Goal: Task Accomplishment & Management: Manage account settings

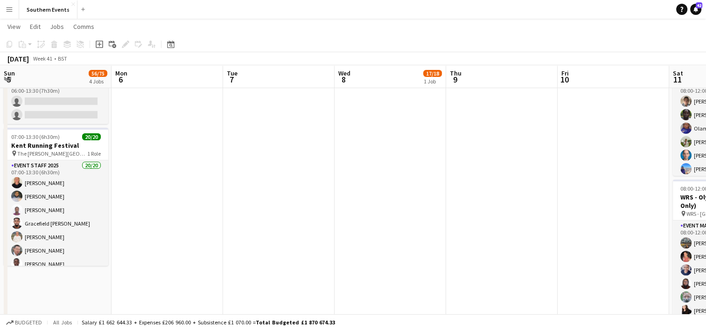
scroll to position [129, 0]
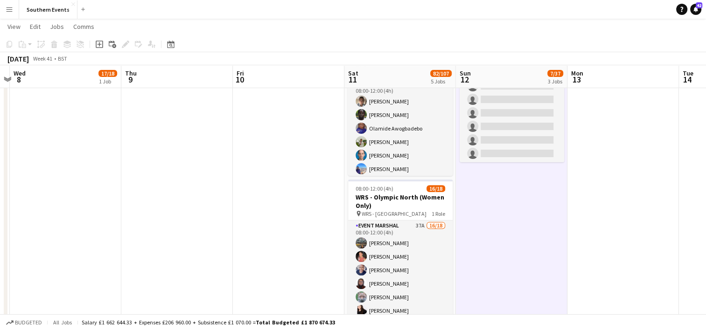
click at [12, 7] on app-icon "Menu" at bounding box center [9, 9] width 7 height 7
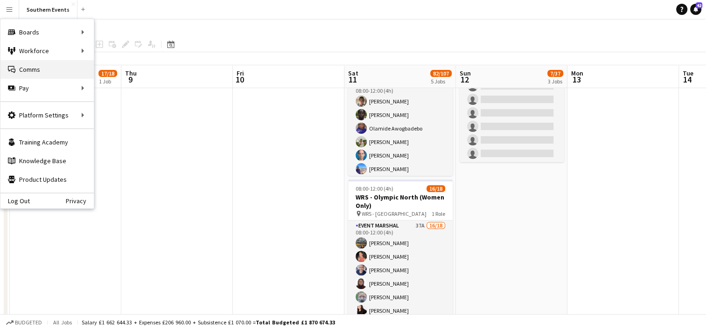
click at [39, 73] on link "Comms Comms" at bounding box center [46, 69] width 93 height 19
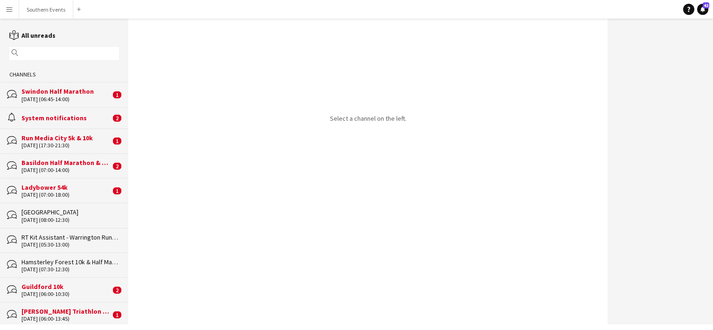
click at [28, 53] on input "text" at bounding box center [69, 53] width 96 height 8
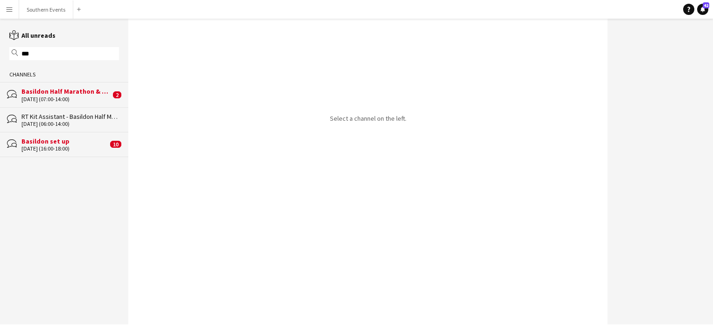
type input "***"
click at [85, 98] on div "[DATE] (07:00-14:00)" at bounding box center [65, 99] width 89 height 7
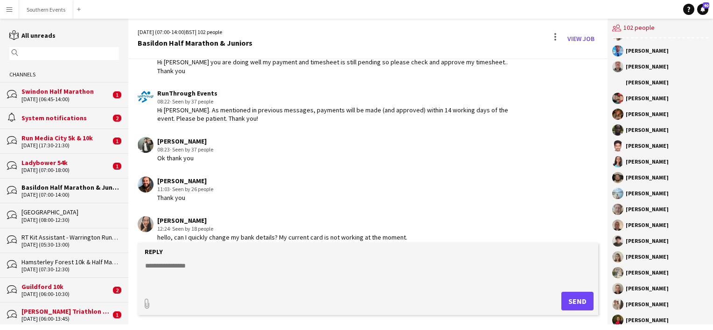
scroll to position [1340, 0]
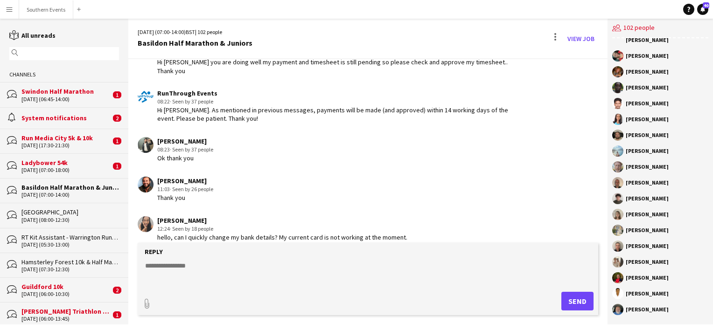
click at [184, 267] on textarea at bounding box center [369, 273] width 451 height 24
click at [366, 284] on textarea "**********" at bounding box center [369, 273] width 451 height 24
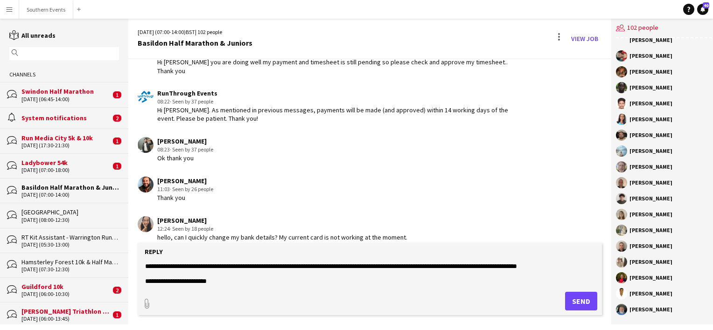
scroll to position [22, 0]
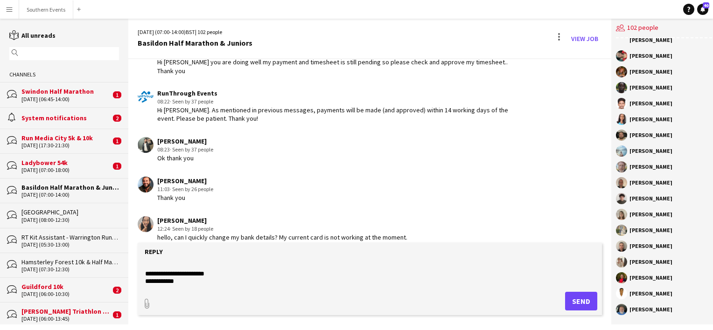
paste textarea "**********"
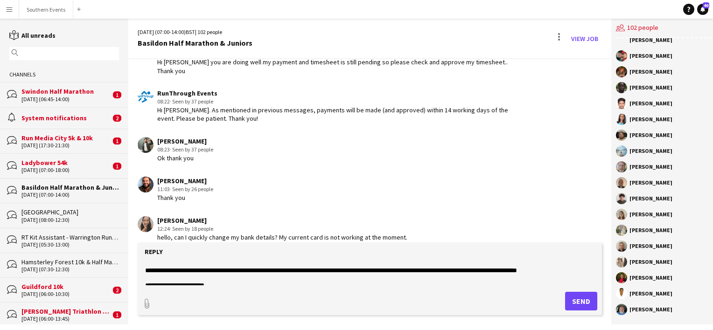
scroll to position [11, 0]
click at [293, 270] on textarea "**********" at bounding box center [369, 273] width 451 height 24
type textarea "**********"
click at [208, 277] on textarea "**********" at bounding box center [369, 273] width 451 height 24
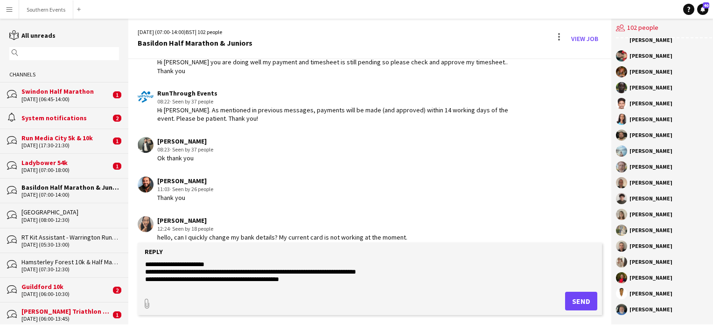
scroll to position [52, 0]
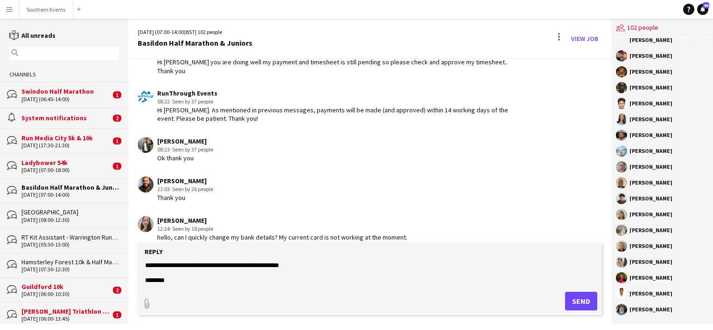
drag, startPoint x: 144, startPoint y: 264, endPoint x: 221, endPoint y: 339, distance: 107.5
click at [221, 330] on html "Menu Boards Boards Boards All jobs Status Workforce Workforce My Workforce Recr…" at bounding box center [356, 165] width 713 height 330
click at [37, 53] on input "text" at bounding box center [69, 53] width 96 height 8
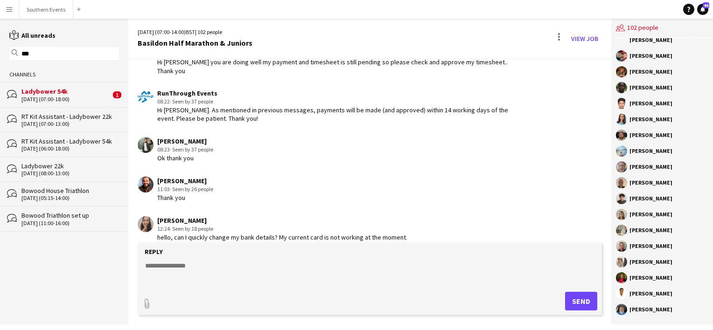
type input "***"
click at [89, 197] on div "[DATE] (05:15-14:00)" at bounding box center [69, 198] width 97 height 7
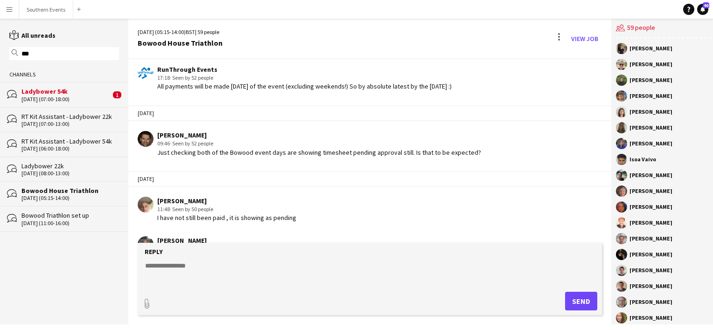
scroll to position [1688, 0]
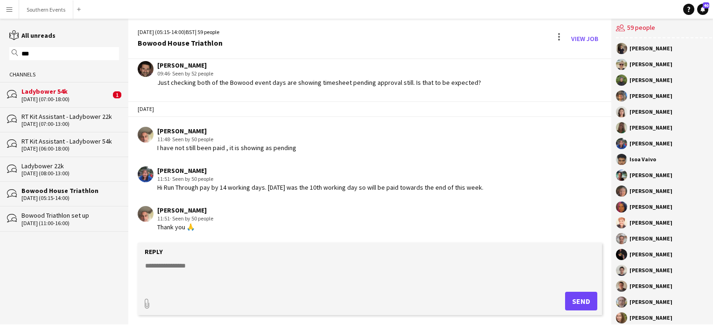
click at [171, 259] on form "Reply paperclip Send" at bounding box center [370, 279] width 464 height 72
click at [165, 264] on textarea at bounding box center [369, 273] width 451 height 24
paste textarea "**********"
type textarea "**********"
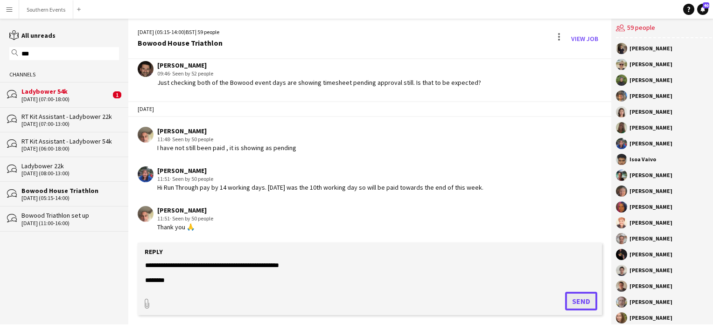
click at [576, 295] on button "Send" at bounding box center [581, 301] width 32 height 19
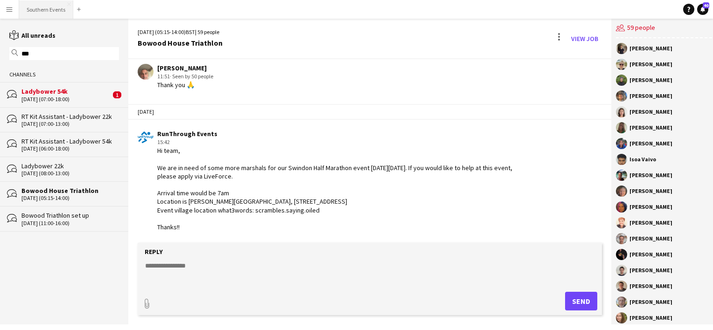
click at [37, 9] on button "Southern Events Close" at bounding box center [46, 9] width 54 height 18
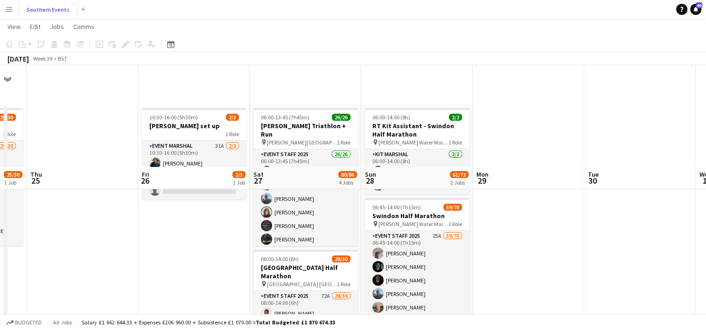
scroll to position [134, 0]
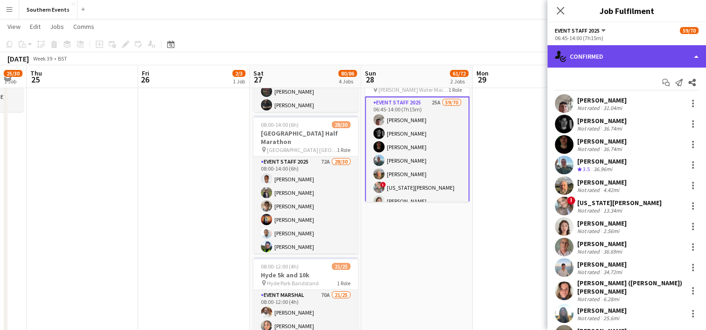
click at [606, 57] on div "single-neutral-actions-check-2 Confirmed" at bounding box center [626, 56] width 159 height 22
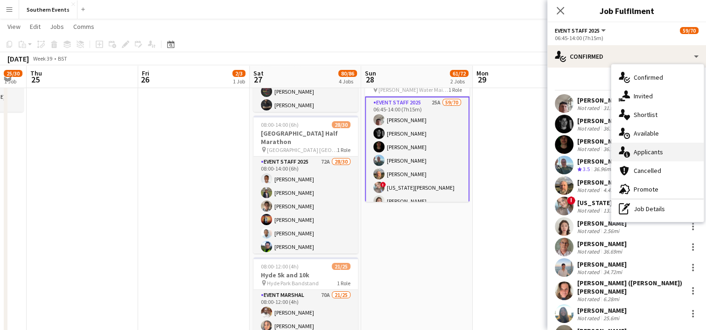
click at [642, 150] on span "Applicants" at bounding box center [647, 152] width 29 height 8
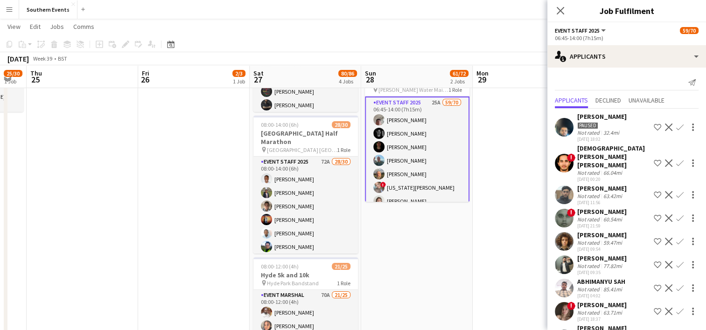
scroll to position [391, 0]
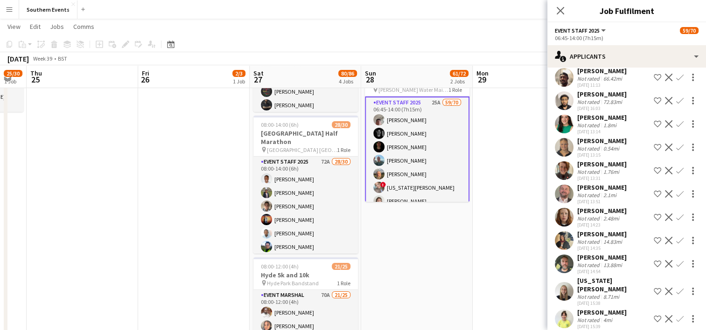
click at [676, 123] on app-icon "Confirm" at bounding box center [679, 123] width 7 height 7
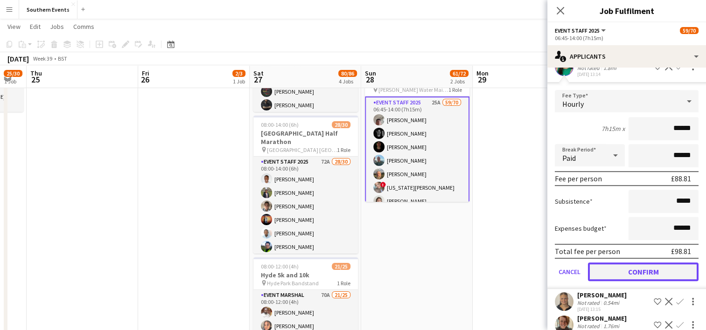
click at [630, 275] on button "Confirm" at bounding box center [643, 272] width 111 height 19
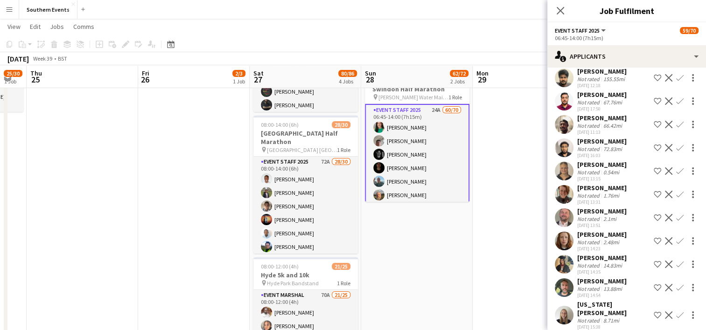
scroll to position [367, 0]
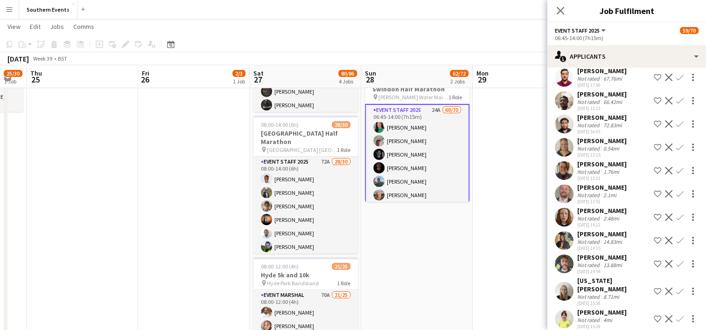
click at [676, 147] on app-icon "Confirm" at bounding box center [679, 147] width 7 height 7
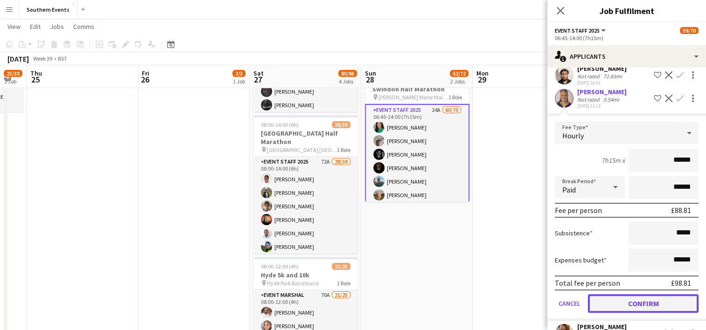
click at [622, 300] on button "Confirm" at bounding box center [643, 303] width 111 height 19
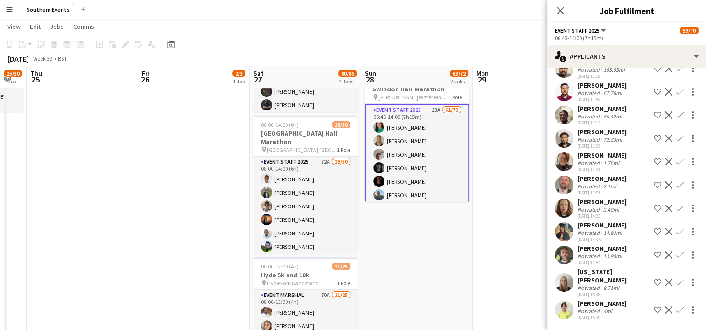
scroll to position [344, 0]
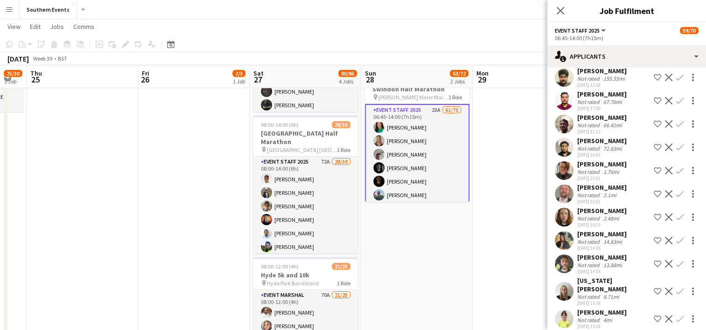
click at [676, 169] on app-icon "Confirm" at bounding box center [679, 170] width 7 height 7
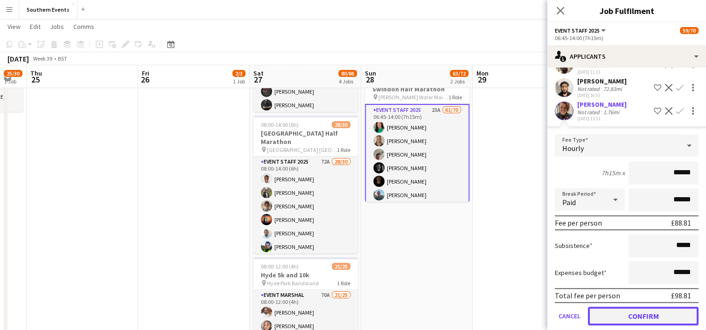
click at [629, 314] on button "Confirm" at bounding box center [643, 316] width 111 height 19
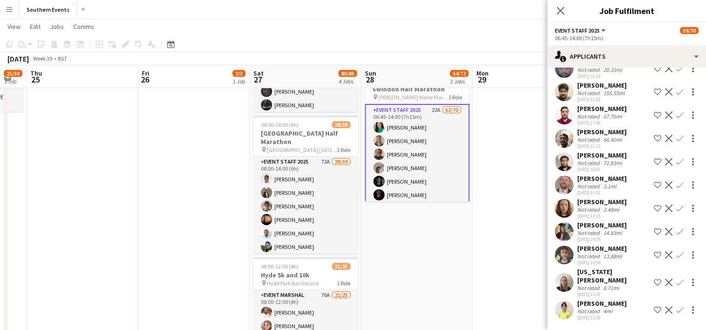
scroll to position [321, 0]
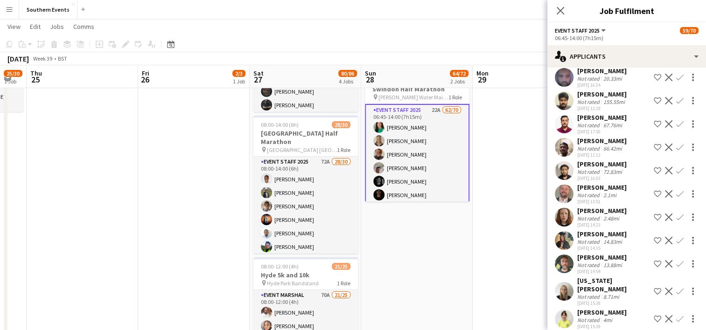
click at [676, 191] on app-icon "Confirm" at bounding box center [679, 193] width 7 height 7
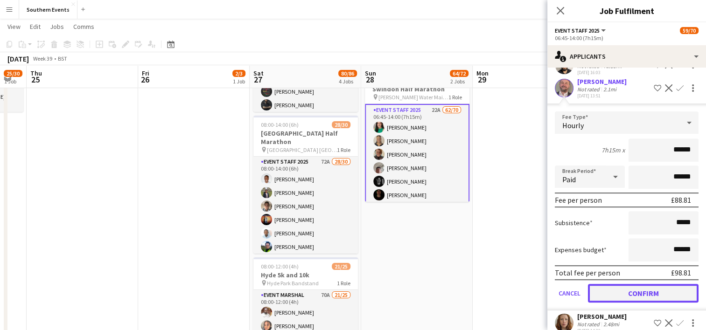
click at [632, 291] on button "Confirm" at bounding box center [643, 293] width 111 height 19
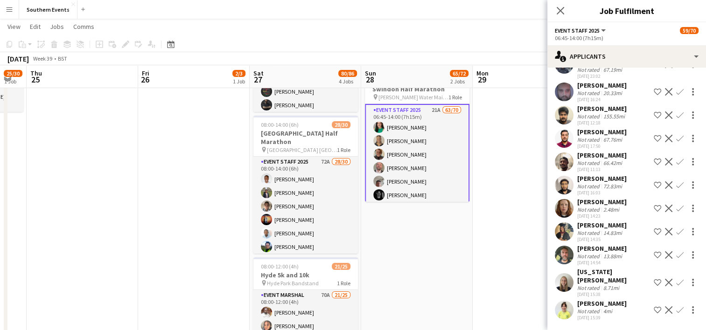
scroll to position [297, 0]
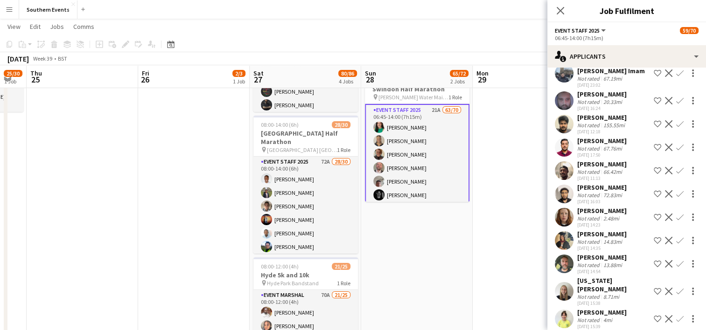
click at [676, 220] on app-icon "Confirm" at bounding box center [679, 217] width 7 height 7
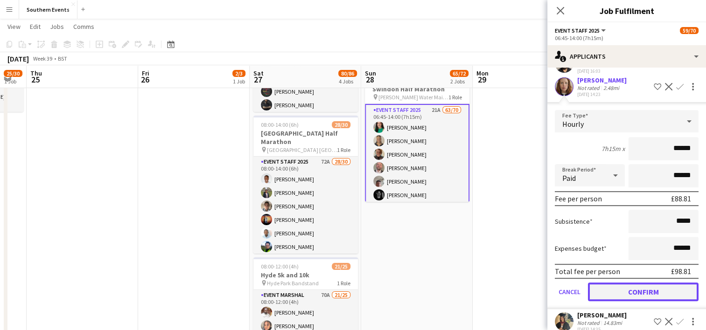
click at [629, 287] on button "Confirm" at bounding box center [643, 292] width 111 height 19
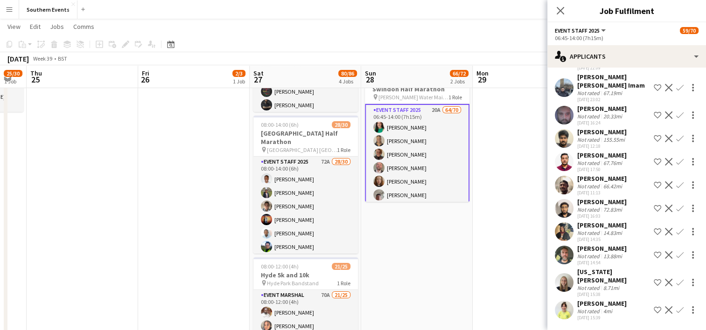
scroll to position [274, 0]
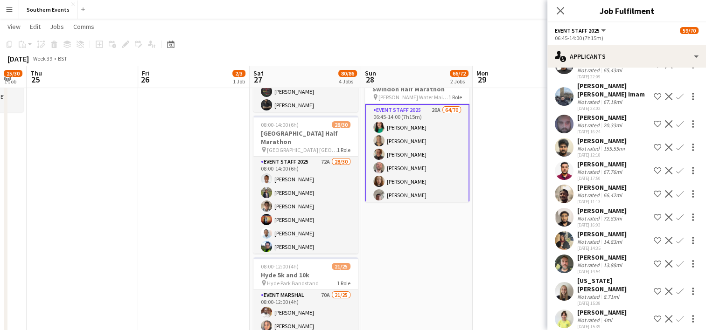
click at [676, 241] on app-icon "Confirm" at bounding box center [679, 240] width 7 height 7
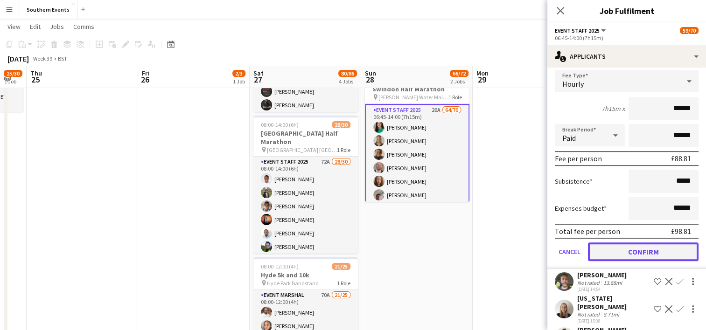
click at [628, 254] on button "Confirm" at bounding box center [643, 251] width 111 height 19
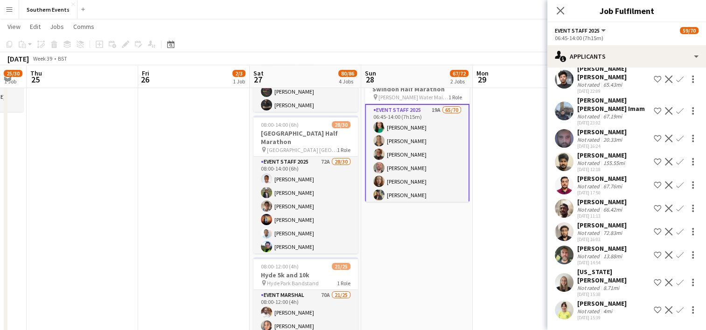
scroll to position [235, 0]
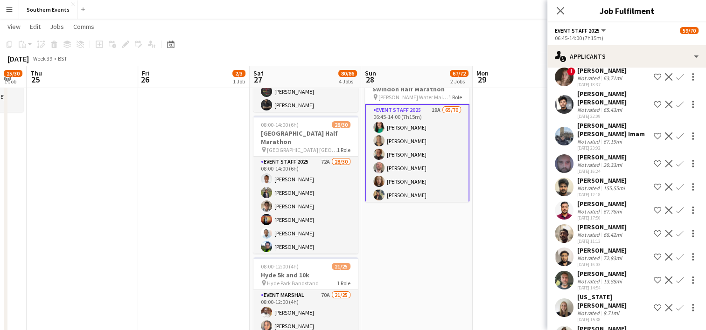
click at [676, 279] on app-icon "Confirm" at bounding box center [679, 280] width 7 height 7
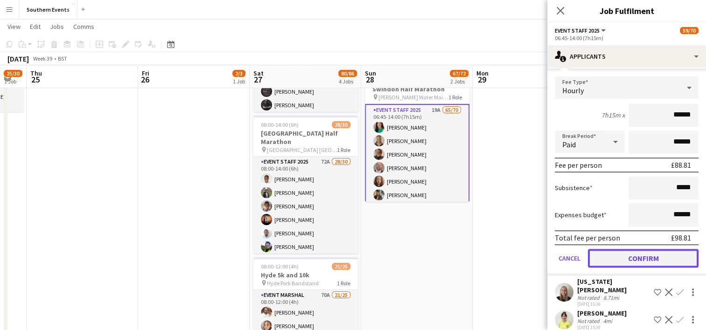
click at [631, 260] on button "Confirm" at bounding box center [643, 258] width 111 height 19
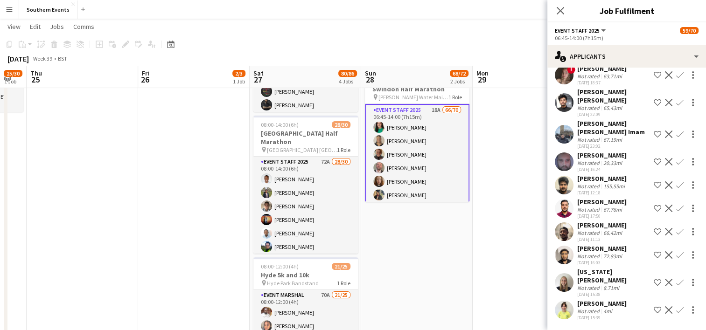
scroll to position [228, 0]
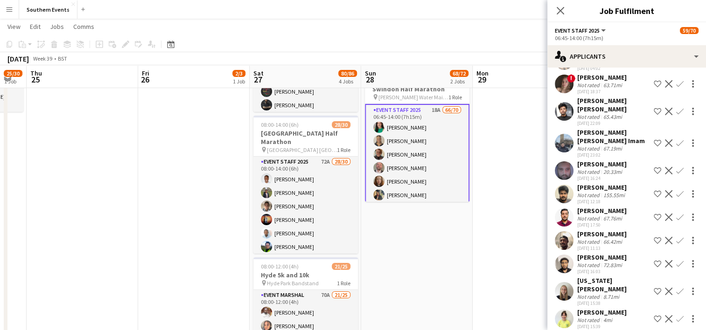
click at [674, 289] on button "Confirm" at bounding box center [679, 291] width 11 height 11
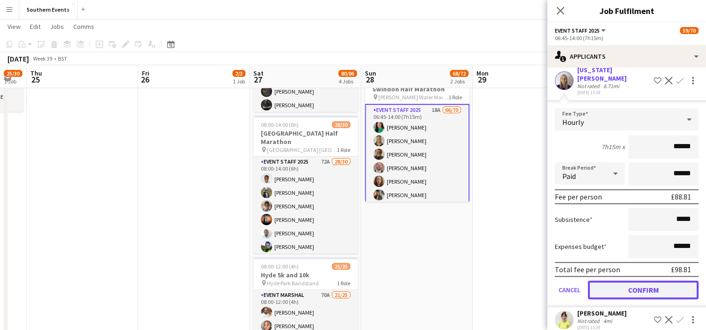
click at [632, 281] on button "Confirm" at bounding box center [643, 290] width 111 height 19
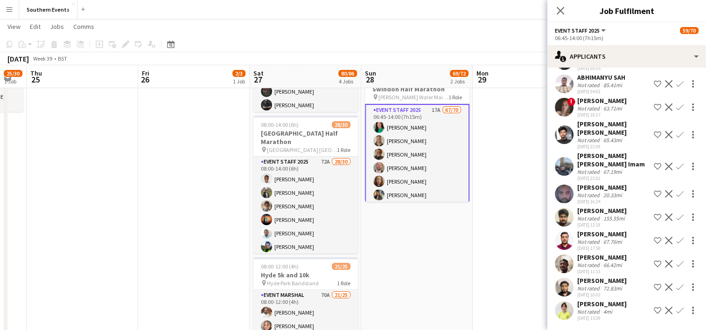
click at [676, 308] on app-icon "Confirm" at bounding box center [679, 310] width 7 height 7
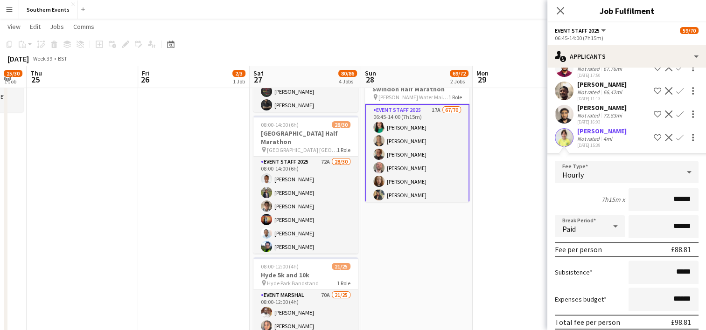
scroll to position [415, 0]
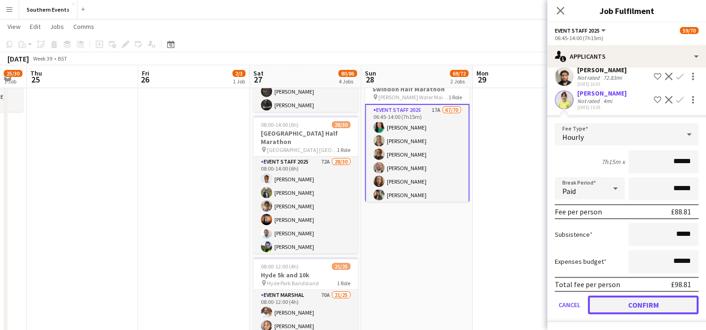
click at [614, 299] on button "Confirm" at bounding box center [643, 305] width 111 height 19
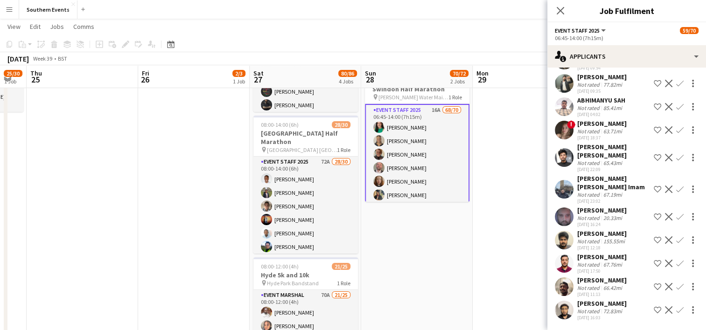
scroll to position [181, 0]
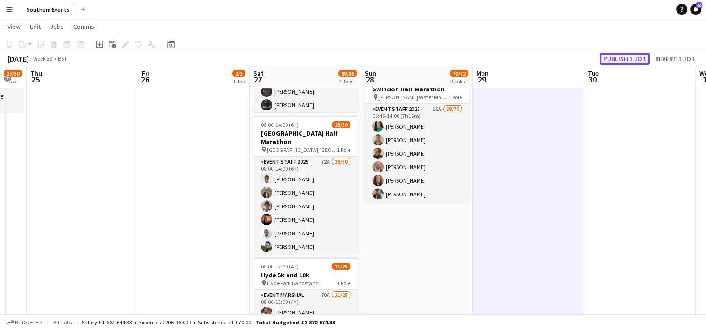
click at [611, 58] on button "Publish 1 job" at bounding box center [624, 59] width 50 height 12
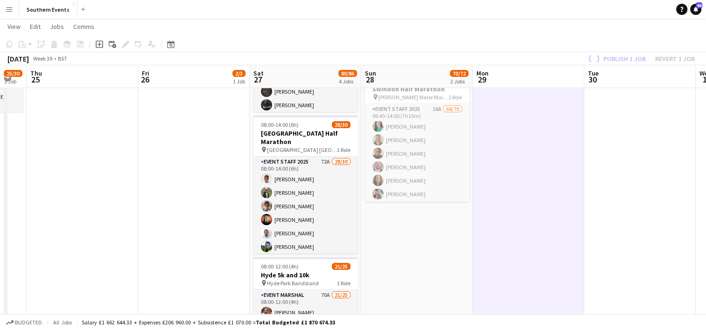
click at [437, 141] on app-job-card "Publishing 06:45-14:00 (7h15m) 68/70 Swindon Half Marathon pin [PERSON_NAME] Wa…" at bounding box center [417, 133] width 104 height 138
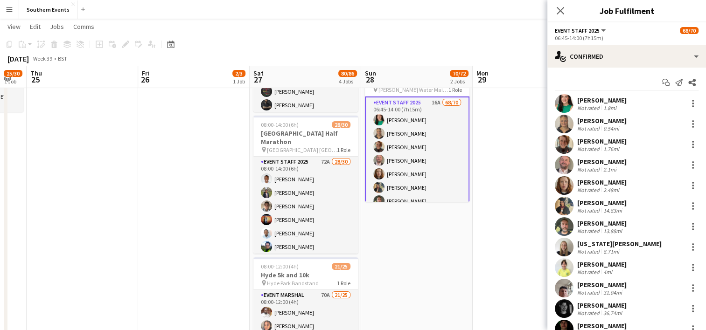
drag, startPoint x: 577, startPoint y: 101, endPoint x: 637, endPoint y: 267, distance: 176.1
copy div "[PERSON_NAME] Not rated 1.8mi [PERSON_NAME] Not rated 0.54mi [PERSON_NAME] Not …"
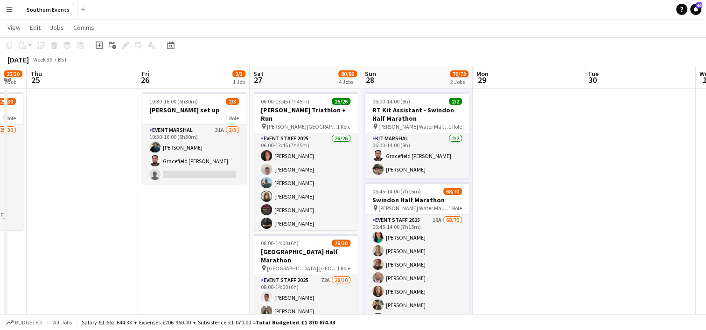
scroll to position [13, 0]
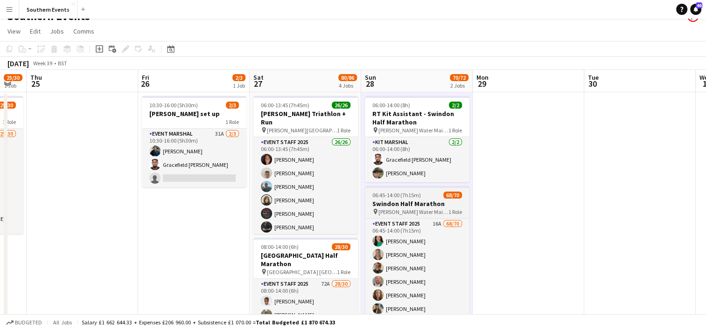
click at [416, 196] on span "06:45-14:00 (7h15m)" at bounding box center [396, 195] width 48 height 7
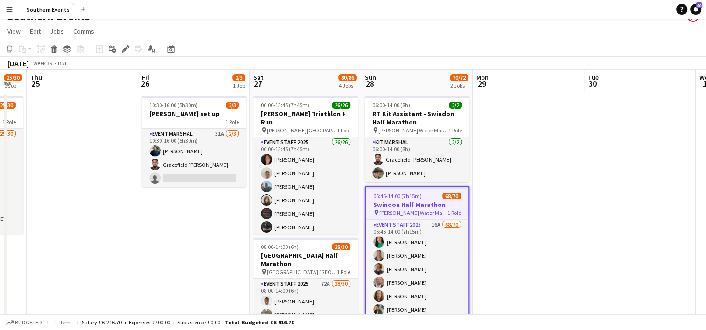
click at [420, 197] on div "06:45-14:00 (7h15m) 68/70" at bounding box center [417, 196] width 103 height 7
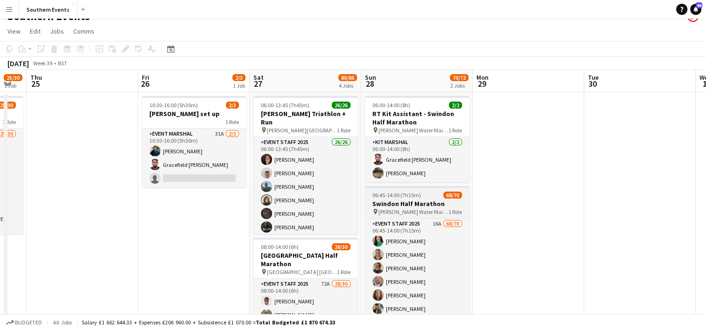
click at [420, 197] on div "06:45-14:00 (7h15m) 68/70" at bounding box center [417, 195] width 104 height 7
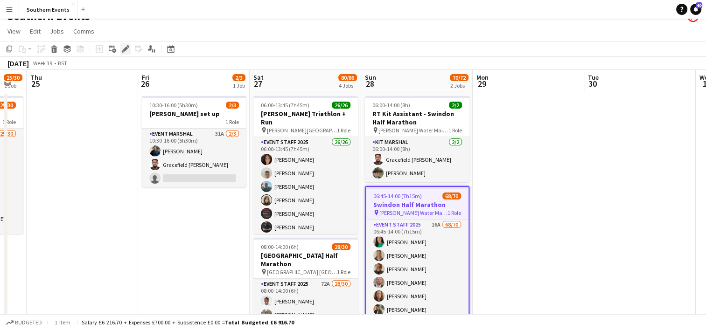
click at [123, 47] on icon "Edit" at bounding box center [125, 48] width 7 height 7
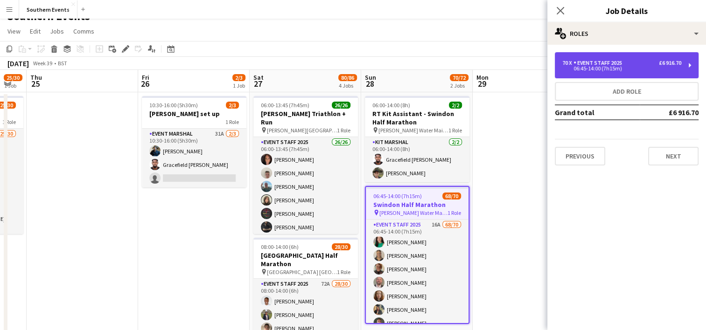
click at [631, 64] on div "70 x Event Staff 2025 £6 916.70" at bounding box center [621, 63] width 119 height 7
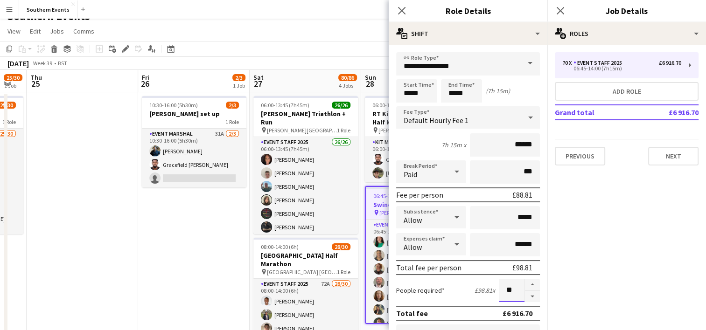
click at [502, 286] on input "**" at bounding box center [511, 290] width 26 height 23
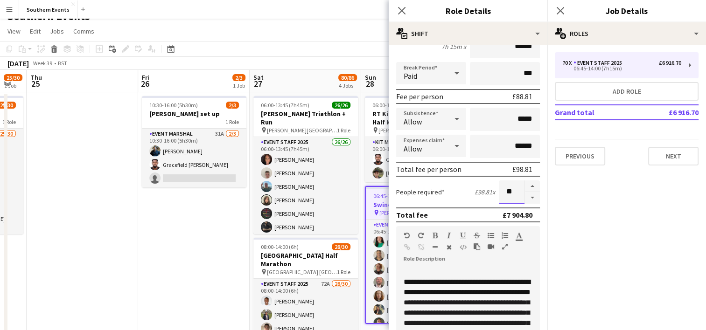
scroll to position [102, 0]
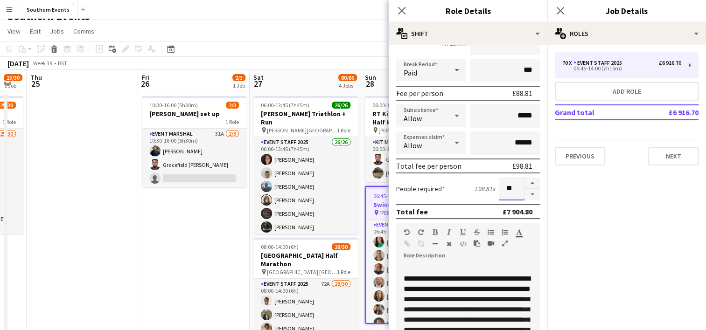
type input "**"
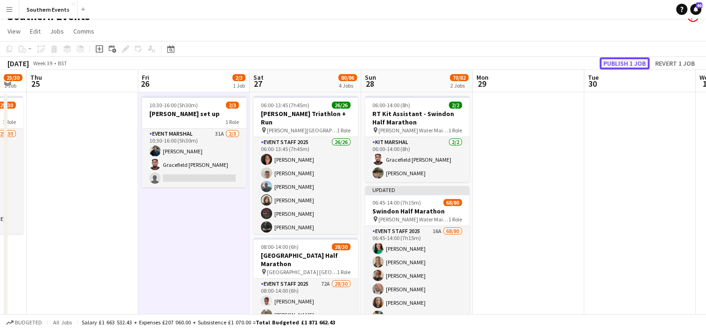
click at [629, 65] on button "Publish 1 job" at bounding box center [624, 63] width 50 height 12
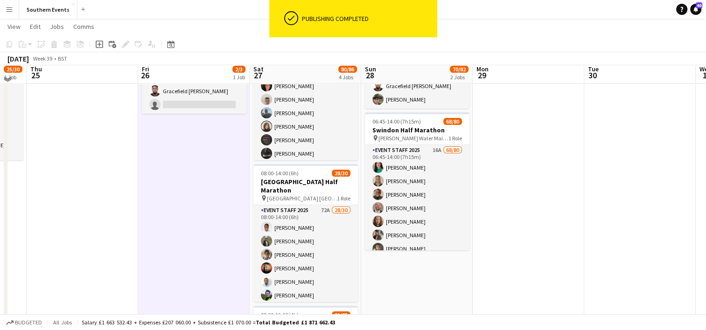
scroll to position [80, 0]
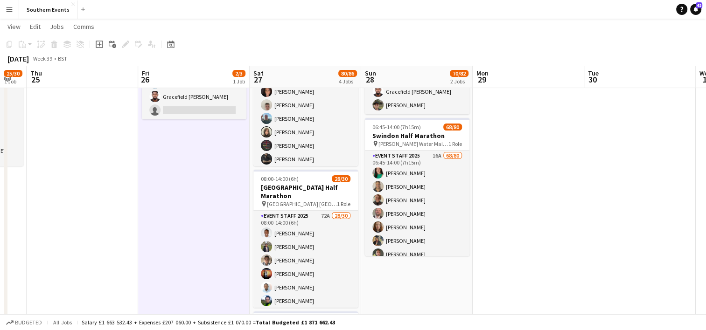
click at [12, 16] on button "Menu" at bounding box center [9, 9] width 19 height 19
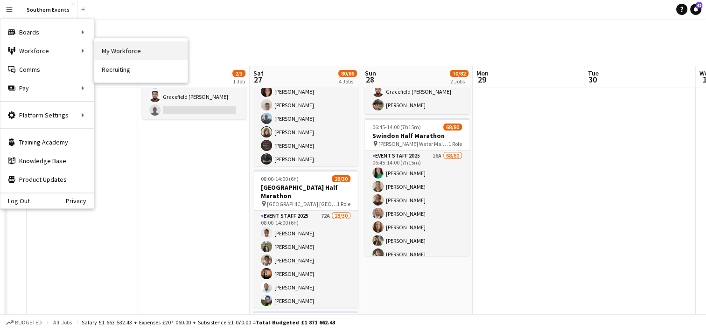
click at [119, 48] on link "My Workforce" at bounding box center [140, 51] width 93 height 19
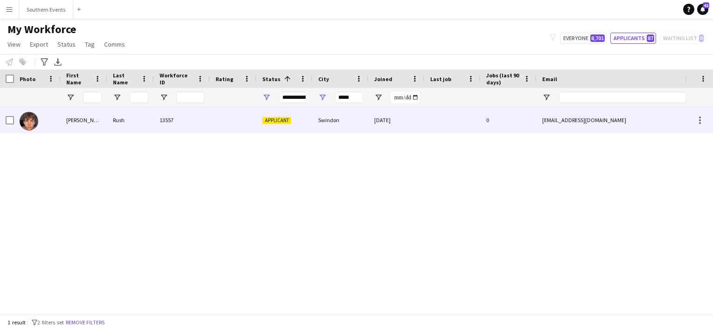
click at [313, 119] on div "Swindon" at bounding box center [340, 120] width 56 height 26
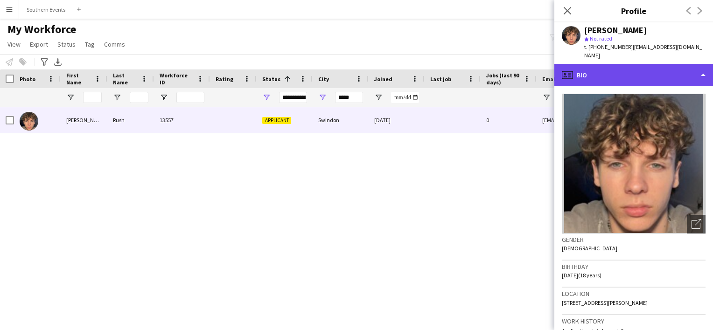
click at [647, 64] on div "profile Bio" at bounding box center [633, 75] width 159 height 22
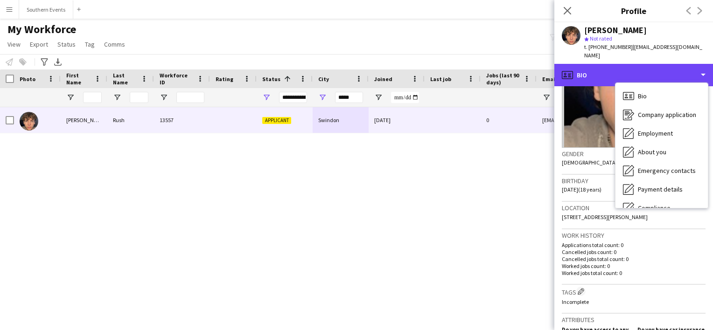
scroll to position [91, 0]
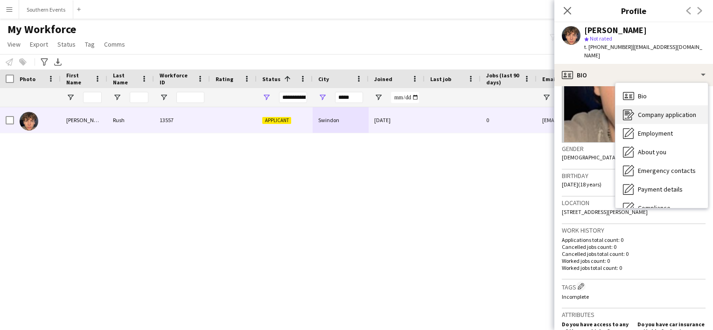
click at [651, 111] on span "Company application" at bounding box center [666, 115] width 58 height 8
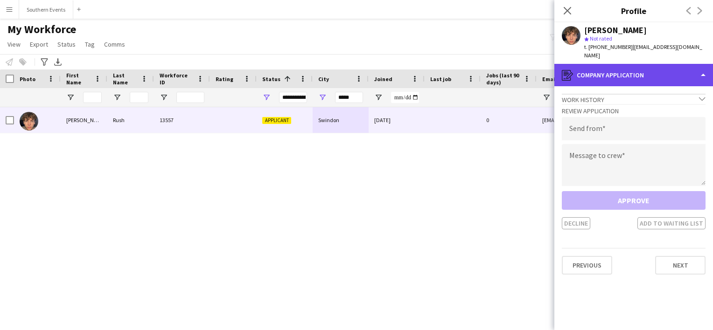
click at [616, 64] on div "register Company application" at bounding box center [633, 75] width 159 height 22
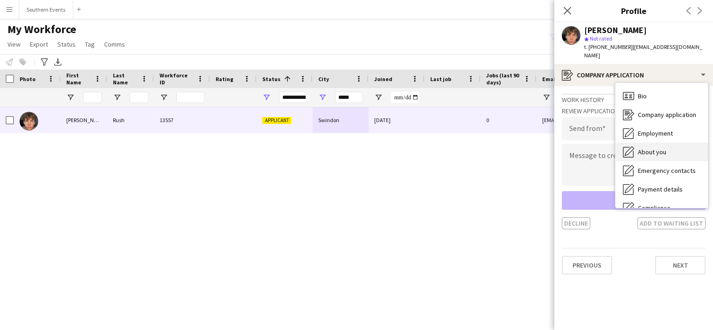
click at [657, 148] on span "About you" at bounding box center [651, 152] width 28 height 8
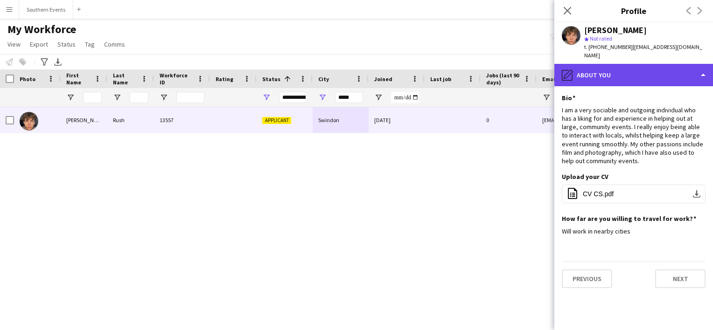
click at [598, 69] on div "pencil4 About you" at bounding box center [633, 75] width 159 height 22
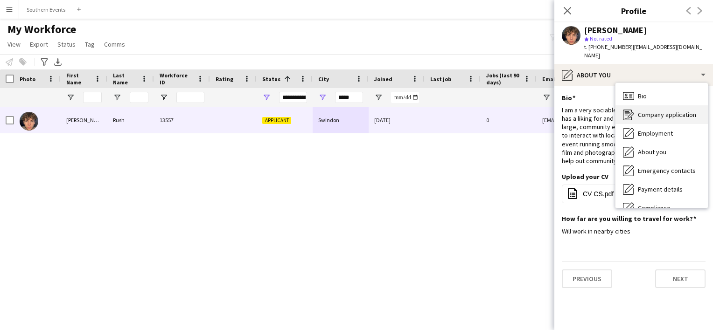
click at [648, 111] on span "Company application" at bounding box center [666, 115] width 58 height 8
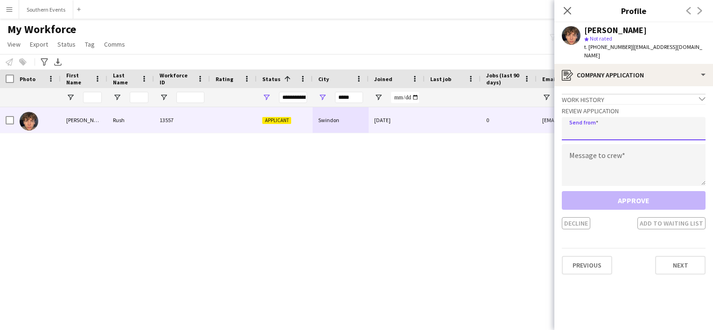
click at [609, 117] on input "email" at bounding box center [633, 128] width 144 height 23
type input "**********"
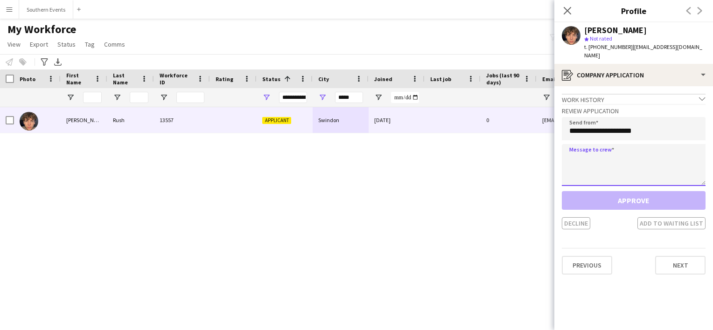
click at [593, 151] on textarea at bounding box center [633, 165] width 144 height 42
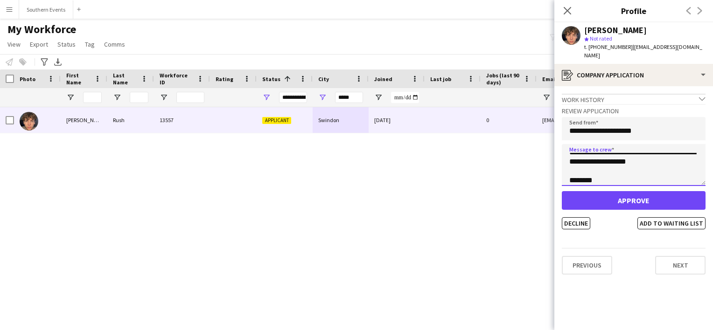
scroll to position [34, 0]
type textarea "**********"
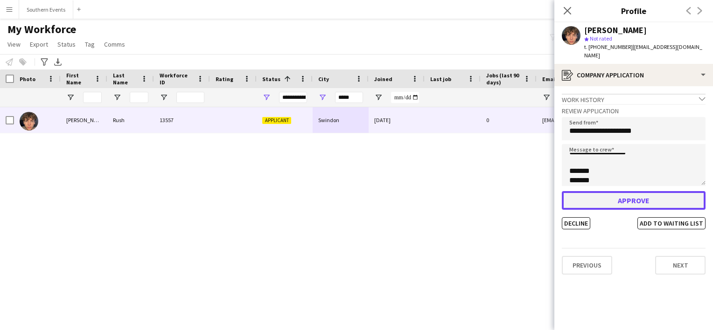
click at [607, 191] on button "Approve" at bounding box center [633, 200] width 144 height 19
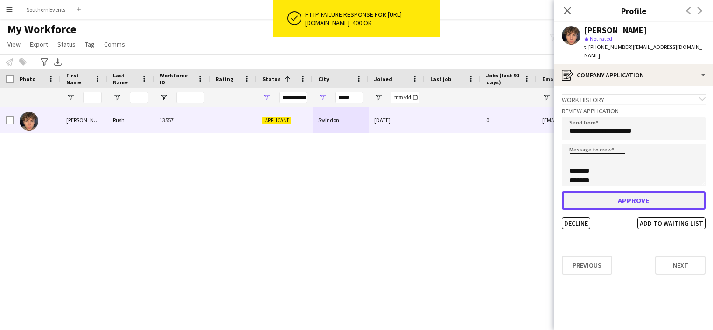
click at [632, 197] on button "Approve" at bounding box center [633, 200] width 144 height 19
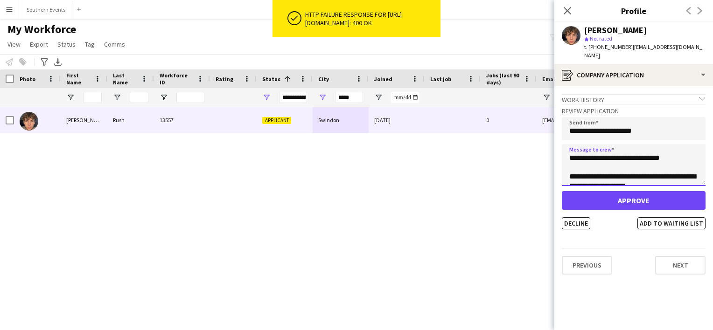
click at [612, 161] on textarea "**********" at bounding box center [633, 165] width 144 height 42
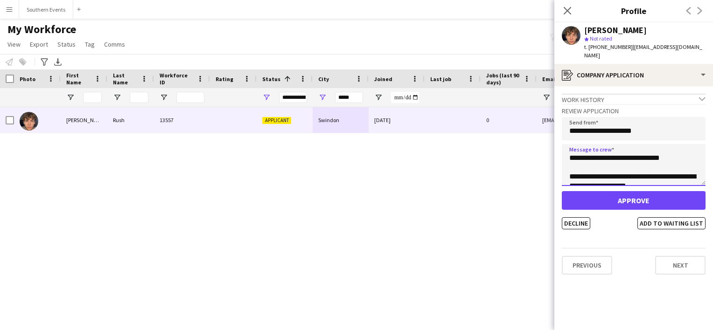
scroll to position [37, 0]
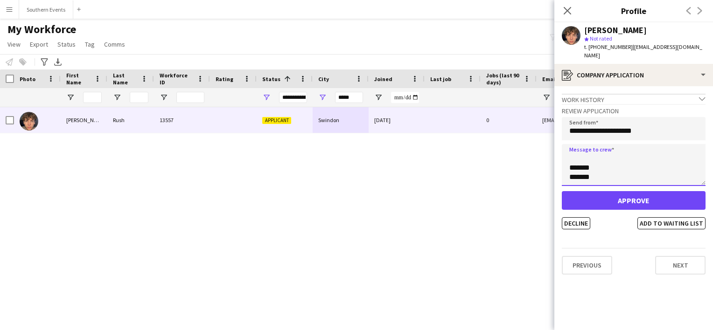
drag, startPoint x: 569, startPoint y: 151, endPoint x: 637, endPoint y: 222, distance: 98.6
click at [637, 222] on app-crew-profile-application "**********" at bounding box center [633, 208] width 159 height 244
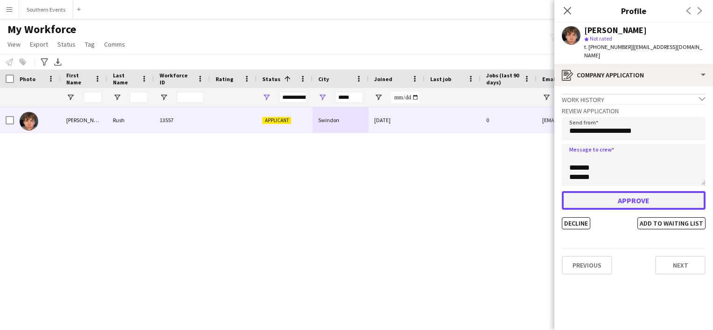
click at [640, 194] on button "Approve" at bounding box center [633, 200] width 144 height 19
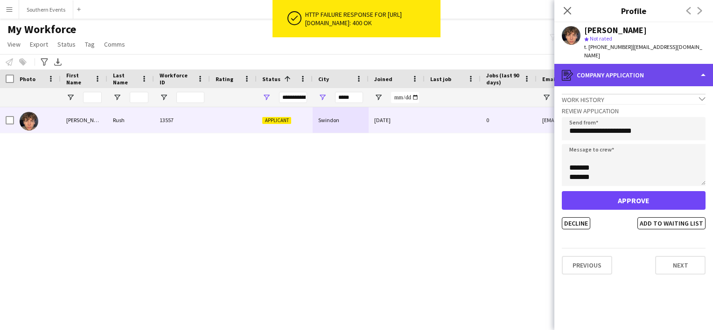
click at [612, 64] on div "register Company application" at bounding box center [633, 75] width 159 height 22
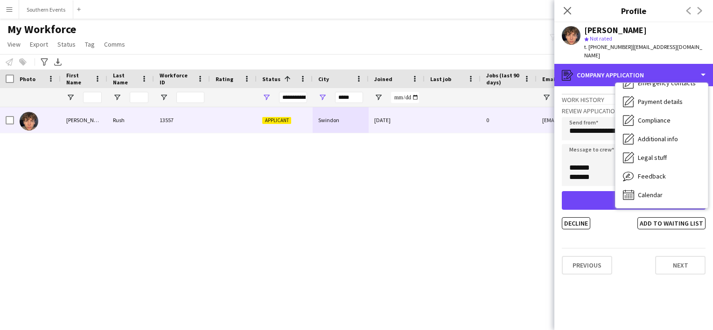
scroll to position [0, 0]
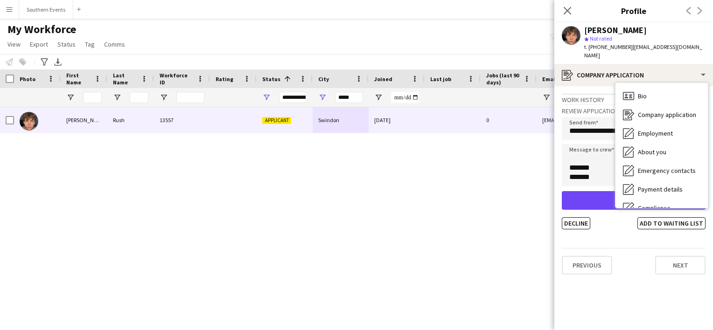
click at [414, 162] on div "[PERSON_NAME] 13557 Applicant Swindon [DATE] 0 [EMAIL_ADDRESS][DOMAIN_NAME] [PH…" at bounding box center [342, 207] width 685 height 200
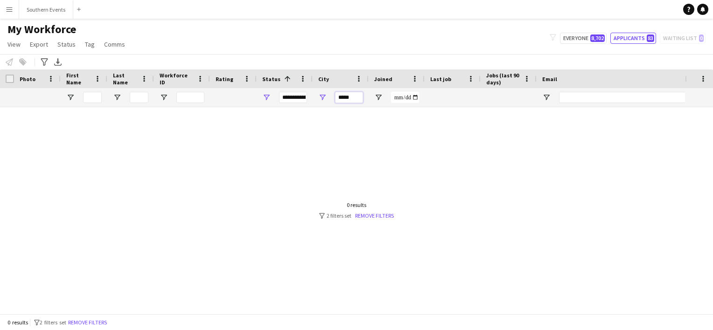
click at [356, 99] on input "*****" at bounding box center [349, 97] width 28 height 11
type input "*******"
click at [369, 215] on link "Remove filters" at bounding box center [374, 215] width 39 height 7
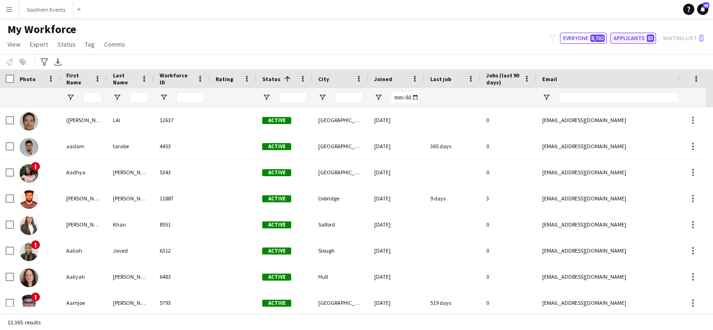
click at [633, 34] on button "Applicants 83" at bounding box center [633, 38] width 46 height 11
type input "**********"
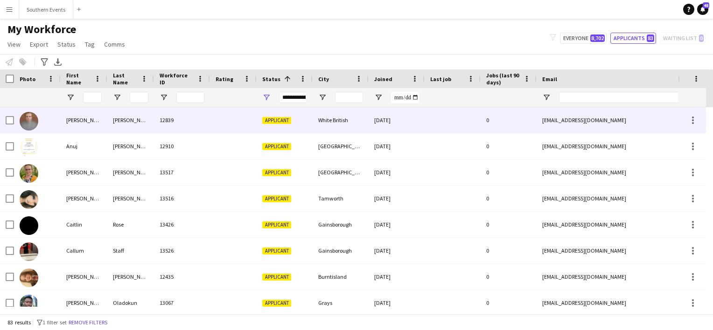
click at [342, 127] on div "White British" at bounding box center [340, 120] width 56 height 26
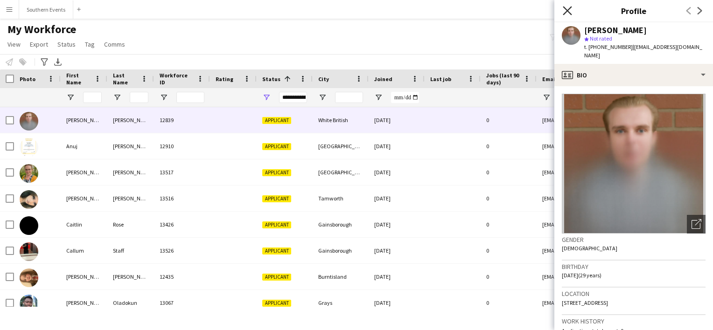
click at [563, 7] on icon at bounding box center [566, 10] width 9 height 9
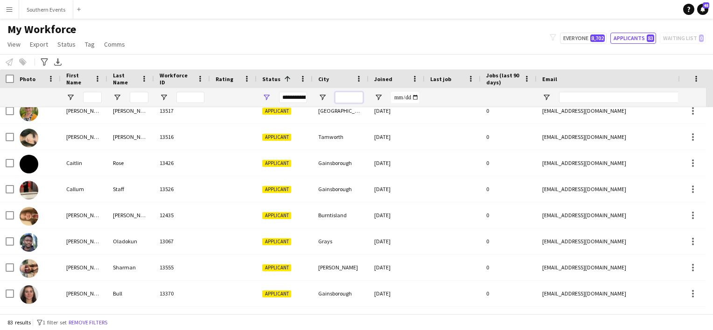
click at [343, 102] on input "City Filter Input" at bounding box center [349, 97] width 28 height 11
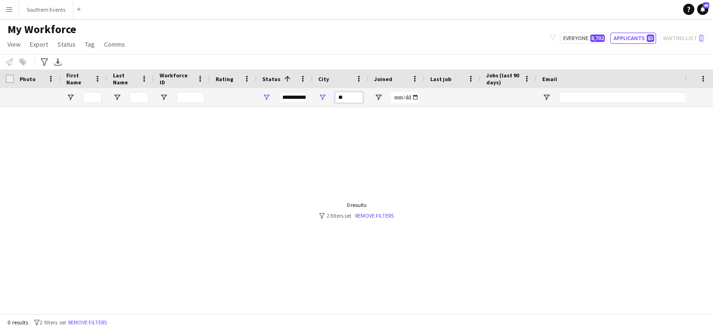
type input "*"
type input "****"
click at [33, 9] on button "Southern Events Close" at bounding box center [46, 9] width 54 height 18
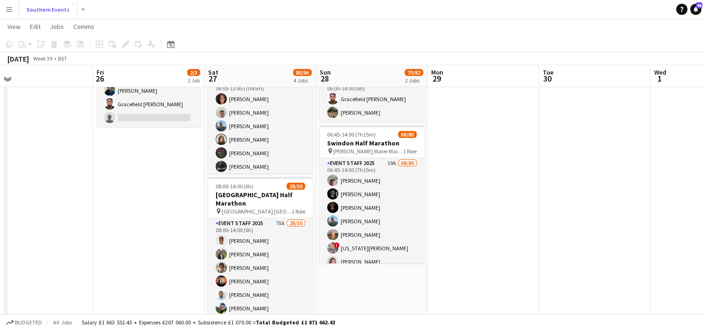
scroll to position [72, 0]
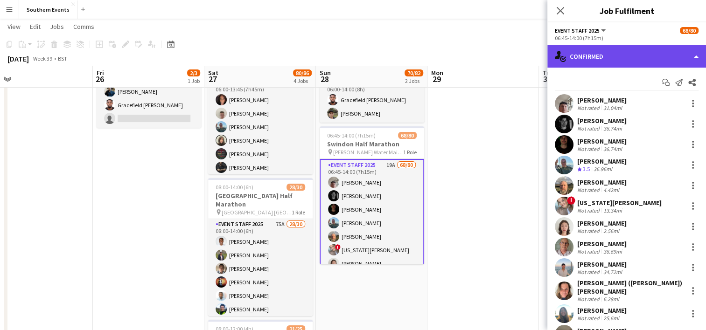
click at [610, 60] on div "single-neutral-actions-check-2 Confirmed" at bounding box center [626, 56] width 159 height 22
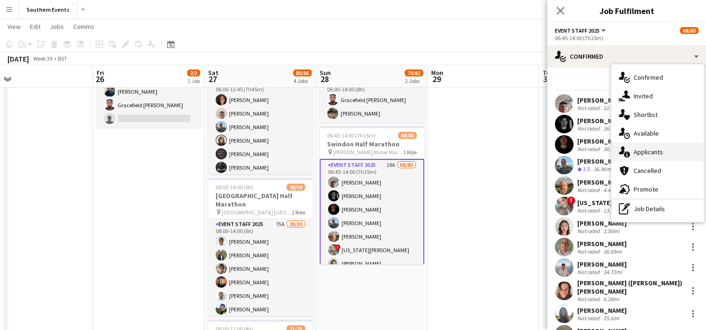
click at [639, 153] on span "Applicants" at bounding box center [647, 152] width 29 height 8
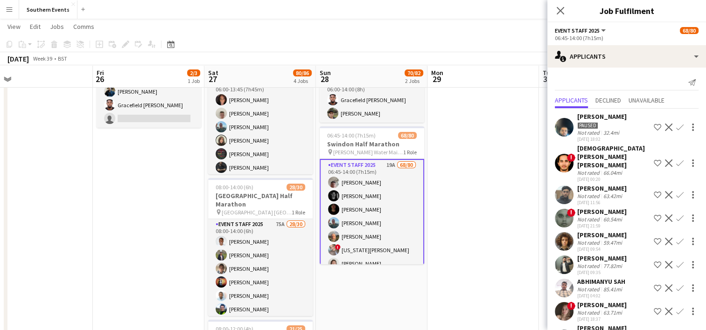
scroll to position [251, 0]
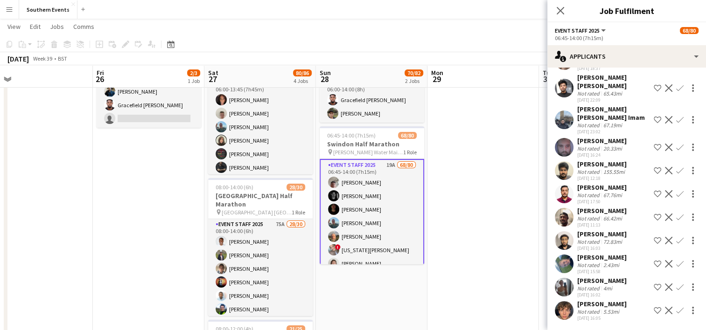
click at [560, 264] on app-user-avatar at bounding box center [563, 264] width 19 height 19
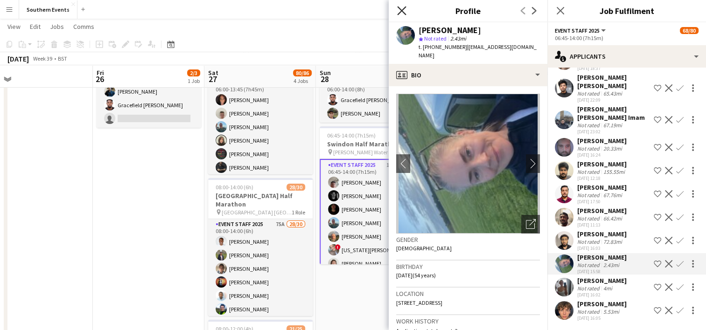
click at [402, 12] on icon at bounding box center [401, 10] width 9 height 9
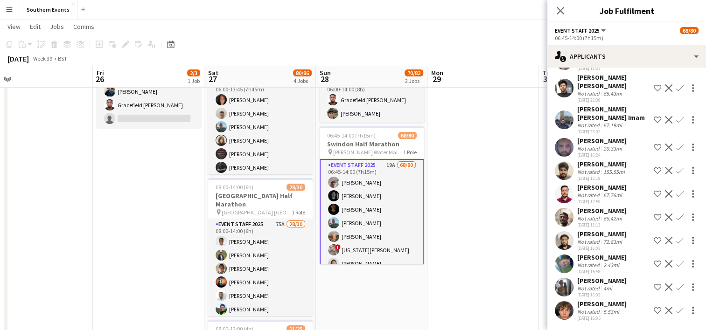
click at [676, 263] on app-icon "Confirm" at bounding box center [679, 263] width 7 height 7
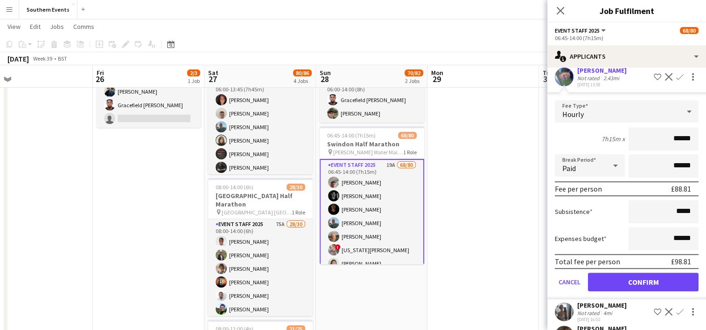
scroll to position [440, 0]
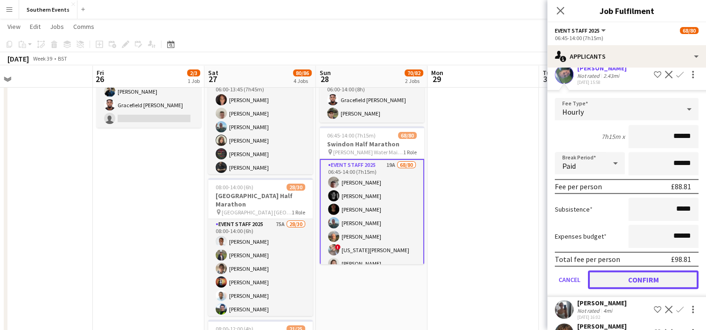
click at [630, 277] on button "Confirm" at bounding box center [643, 279] width 111 height 19
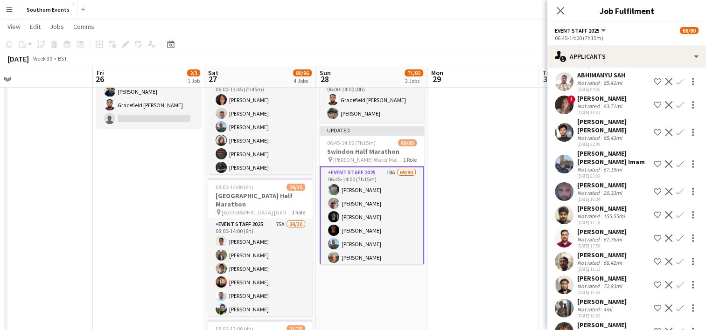
scroll to position [228, 0]
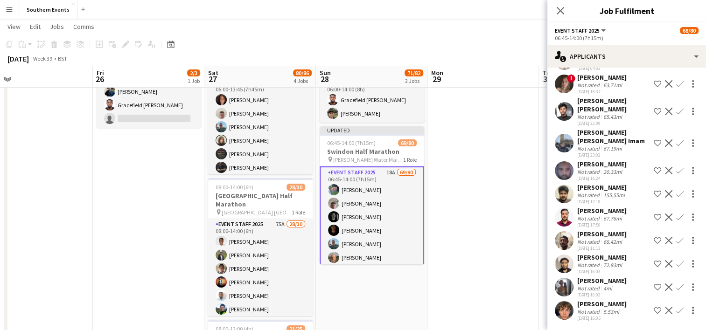
click at [676, 287] on app-icon "Confirm" at bounding box center [679, 287] width 7 height 7
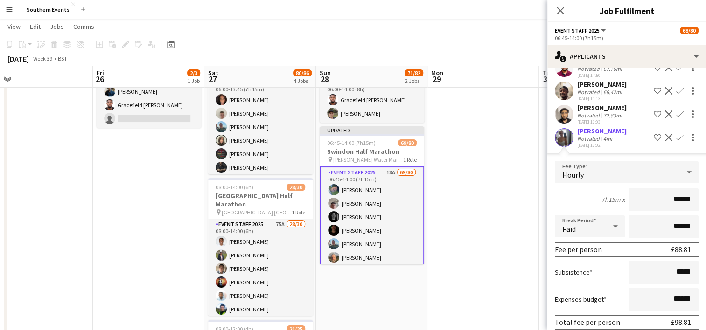
scroll to position [438, 0]
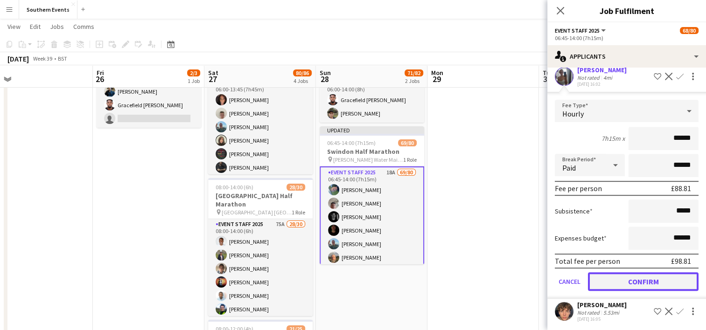
click at [614, 273] on button "Confirm" at bounding box center [643, 281] width 111 height 19
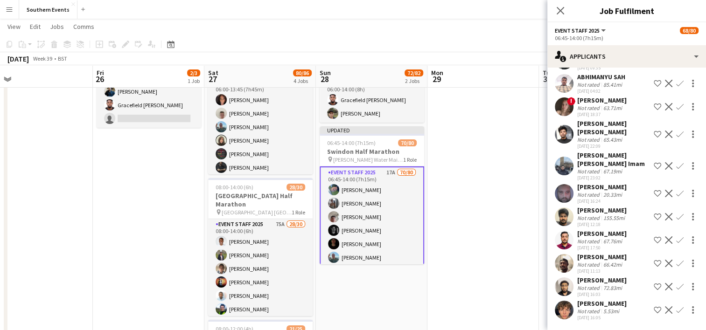
scroll to position [204, 0]
click at [676, 311] on app-icon "Confirm" at bounding box center [679, 310] width 7 height 7
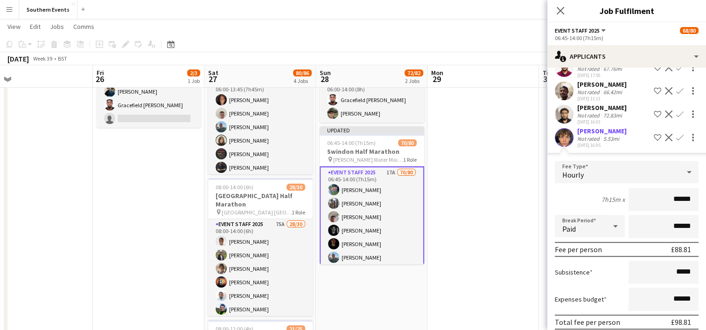
scroll to position [415, 0]
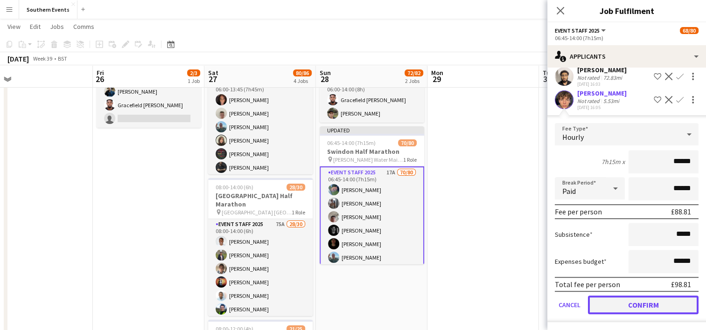
click at [606, 305] on button "Confirm" at bounding box center [643, 305] width 111 height 19
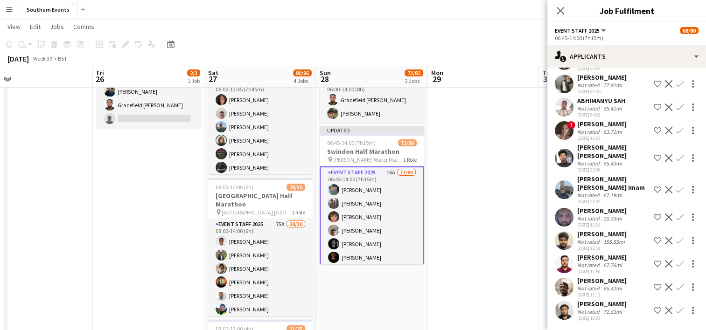
scroll to position [0, 0]
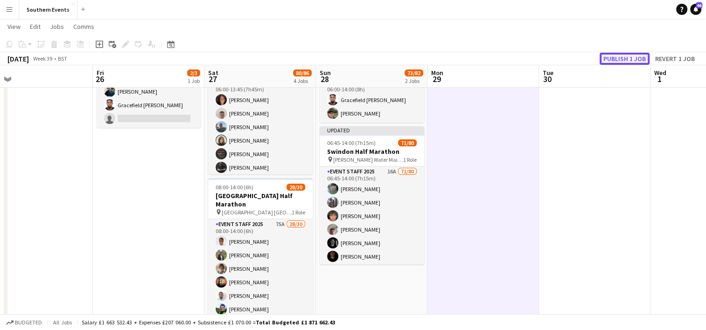
click at [623, 60] on button "Publish 1 job" at bounding box center [624, 59] width 50 height 12
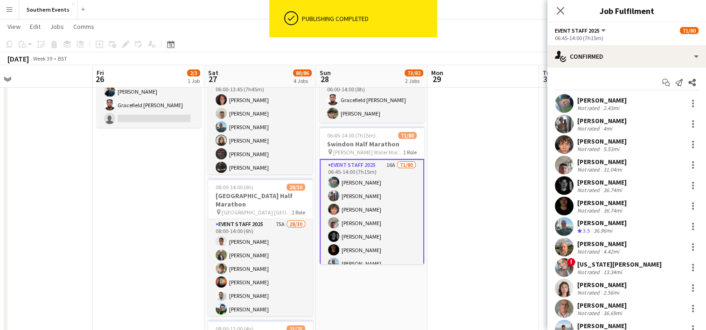
drag, startPoint x: 577, startPoint y: 97, endPoint x: 628, endPoint y: 145, distance: 69.3
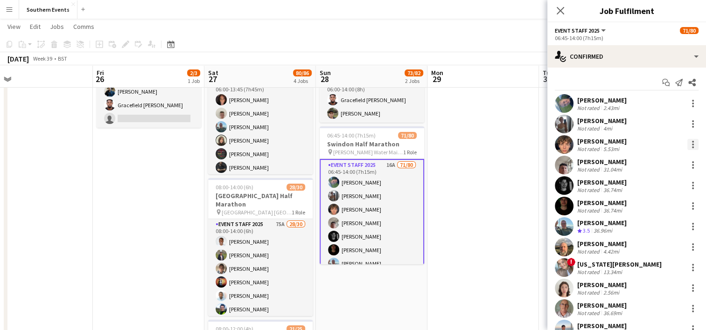
drag, startPoint x: 628, startPoint y: 145, endPoint x: 684, endPoint y: 147, distance: 56.5
click at [687, 147] on div at bounding box center [692, 144] width 11 height 11
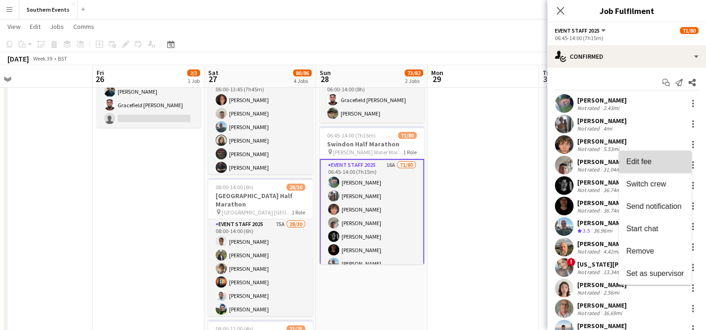
click at [654, 164] on span "Edit fee" at bounding box center [655, 162] width 58 height 8
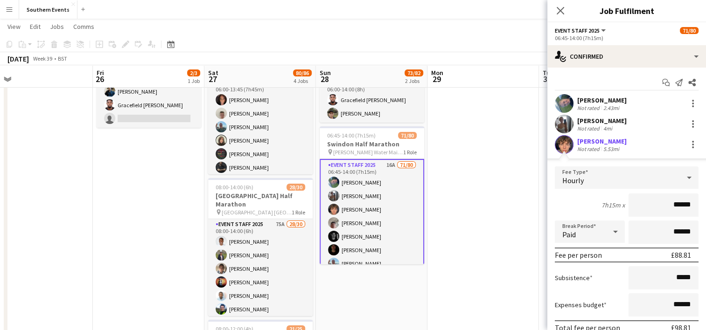
click at [672, 206] on input "******" at bounding box center [663, 205] width 70 height 23
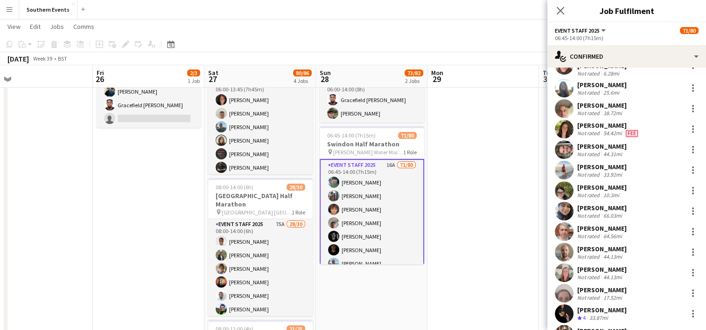
scroll to position [285, 0]
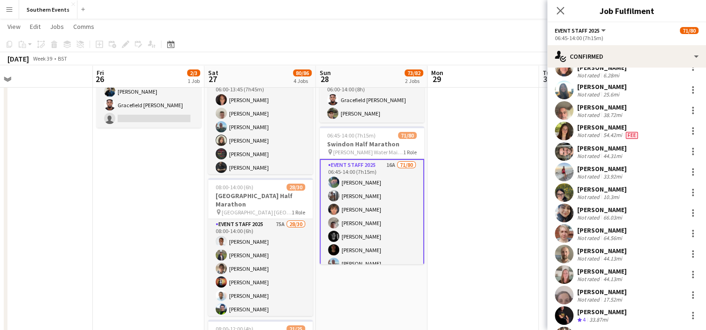
click at [595, 125] on div "[PERSON_NAME]" at bounding box center [608, 127] width 62 height 8
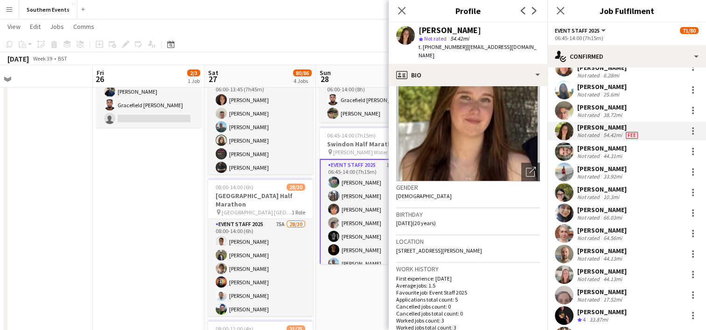
scroll to position [53, 0]
click at [687, 128] on div at bounding box center [692, 130] width 11 height 11
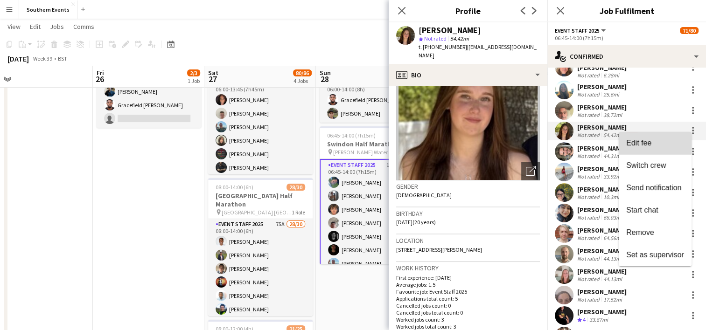
click at [649, 143] on span "Edit fee" at bounding box center [638, 143] width 25 height 8
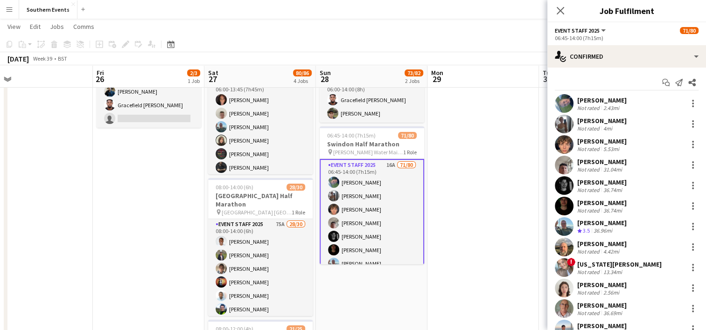
scroll to position [30, 0]
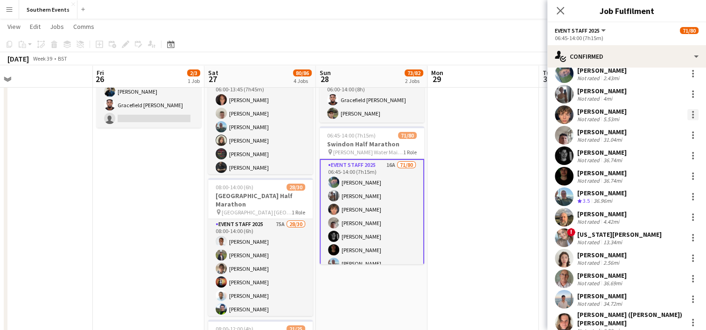
click at [687, 113] on div at bounding box center [692, 114] width 11 height 11
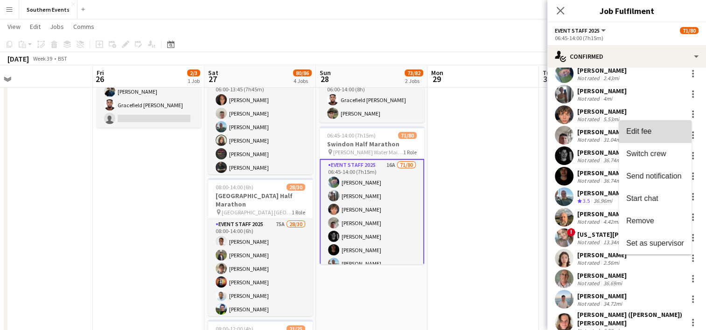
click at [646, 128] on span "Edit fee" at bounding box center [638, 131] width 25 height 8
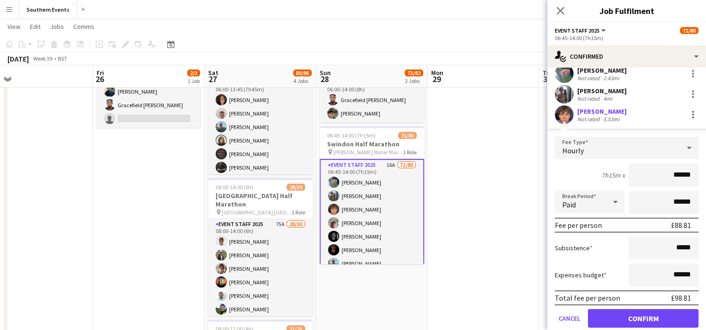
click at [673, 175] on input "******" at bounding box center [663, 175] width 70 height 23
type input "******"
click at [617, 318] on button "Confirm" at bounding box center [643, 318] width 111 height 19
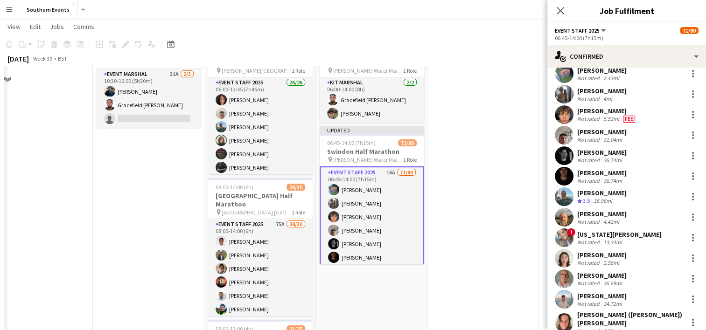
scroll to position [20, 0]
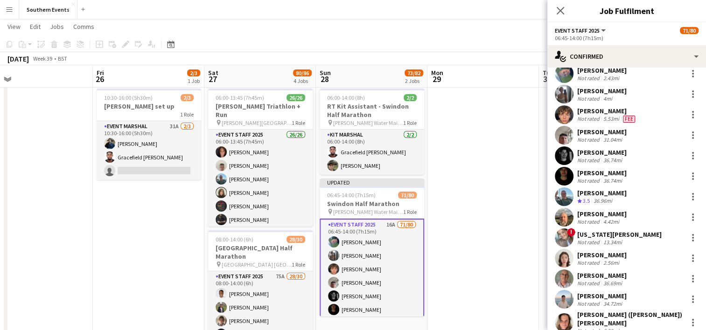
click at [560, 114] on app-user-avatar at bounding box center [563, 114] width 19 height 19
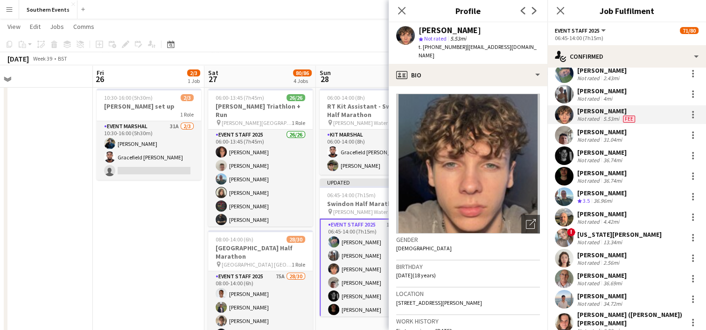
click at [565, 92] on app-user-avatar at bounding box center [563, 94] width 19 height 19
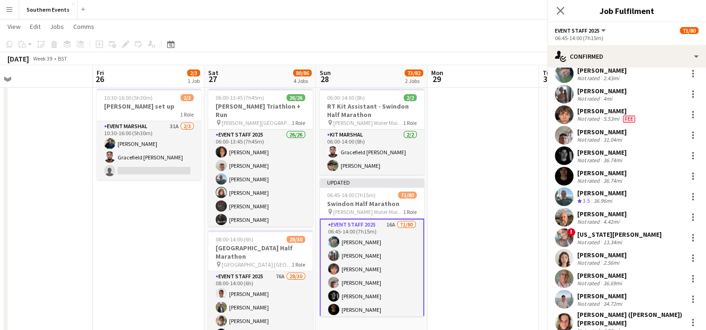
click at [567, 76] on app-user-avatar at bounding box center [563, 73] width 19 height 19
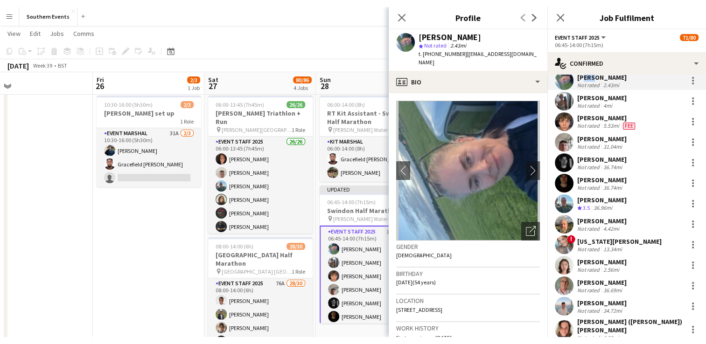
scroll to position [24, 0]
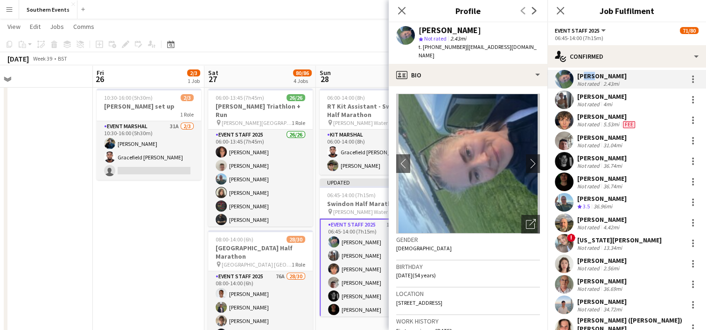
drag, startPoint x: 580, startPoint y: 72, endPoint x: 599, endPoint y: 82, distance: 21.9
click at [599, 82] on div "Sarah Watts Not rated 2.43mi" at bounding box center [601, 79] width 49 height 15
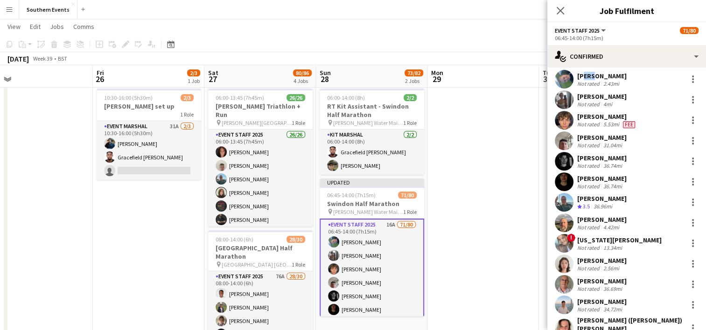
drag, startPoint x: 599, startPoint y: 82, endPoint x: 623, endPoint y: 118, distance: 42.4
copy div "Sarah Watts Not rated 2.43mi Kelsey Payne Not rated 4mi Benjamin Rush"
